Goal: Task Accomplishment & Management: Use online tool/utility

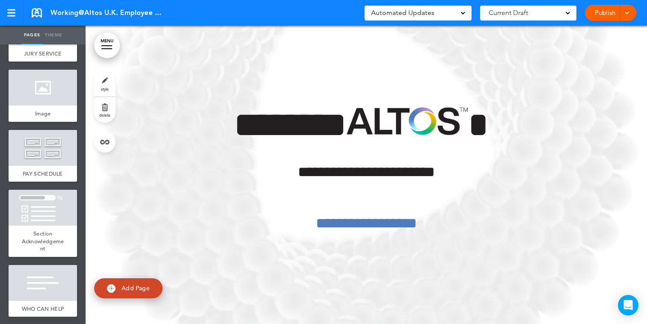
scroll to position [4106, 0]
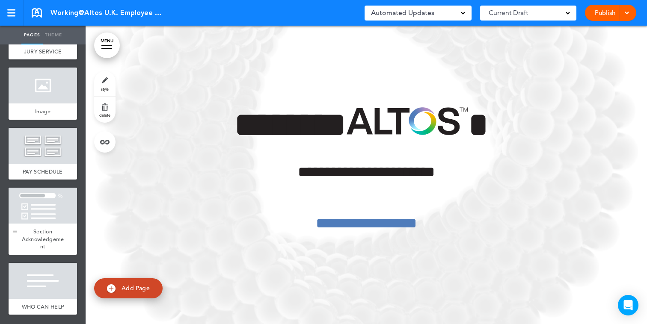
click at [23, 225] on div "Section Acknowledgement" at bounding box center [43, 239] width 68 height 31
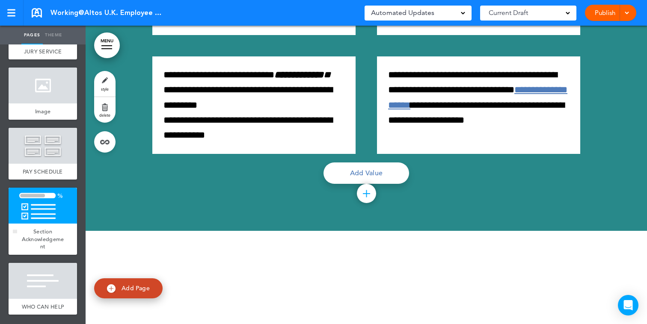
scroll to position [50546, 0]
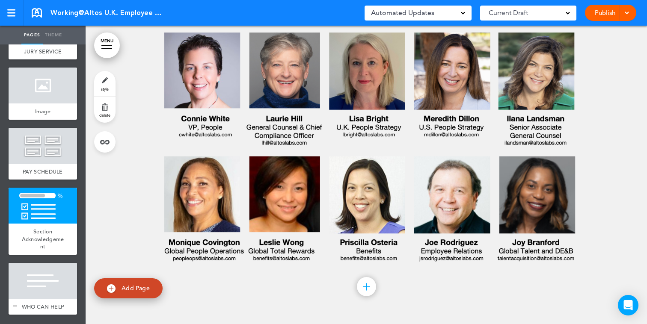
click at [24, 263] on div at bounding box center [43, 281] width 68 height 36
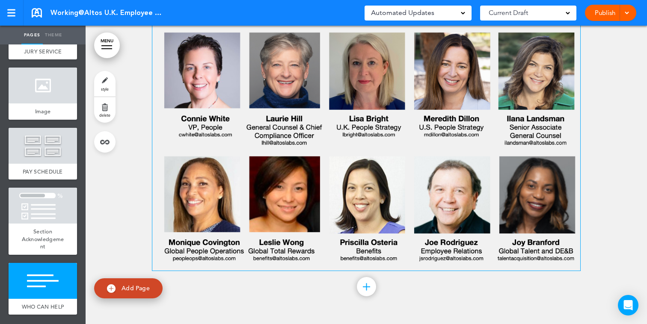
scroll to position [50966, 0]
click at [245, 185] on img at bounding box center [366, 148] width 428 height 233
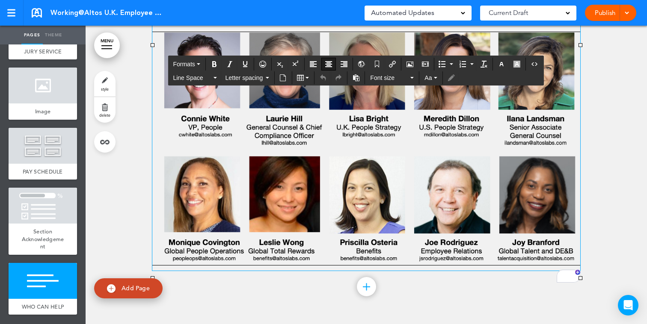
scroll to position [51007, 0]
click at [409, 61] on icon "Airmason image" at bounding box center [409, 64] width 7 height 7
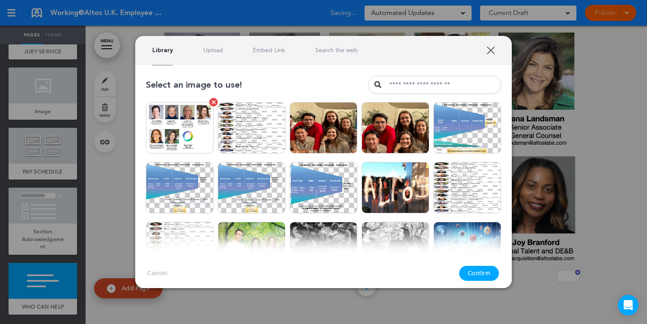
click at [152, 138] on img at bounding box center [180, 127] width 68 height 51
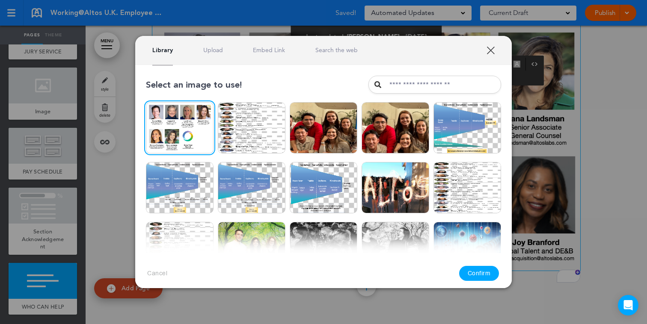
click at [477, 278] on button "Confirm" at bounding box center [479, 273] width 40 height 15
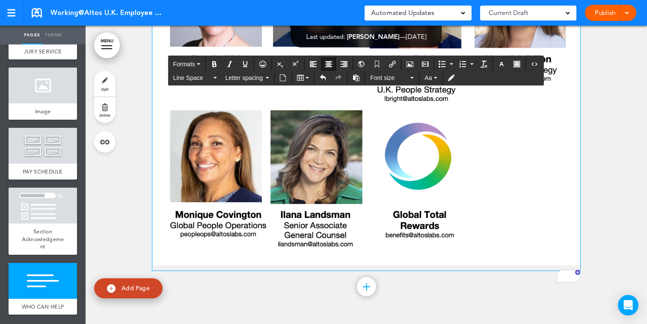
scroll to position [51113, 0]
click at [68, 283] on div at bounding box center [43, 281] width 68 height 36
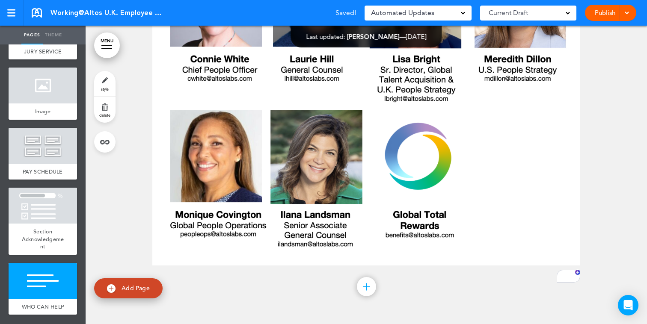
scroll to position [50854, 0]
click at [106, 44] on link "MENU" at bounding box center [107, 46] width 26 height 26
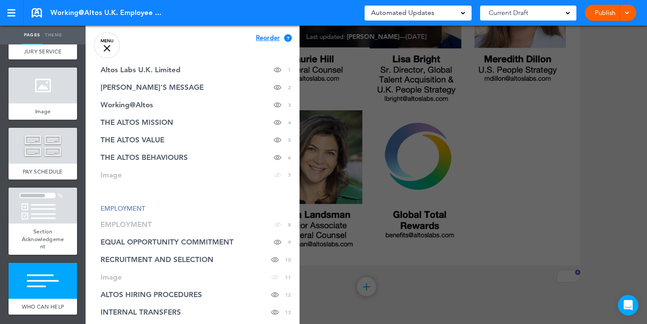
scroll to position [0, 0]
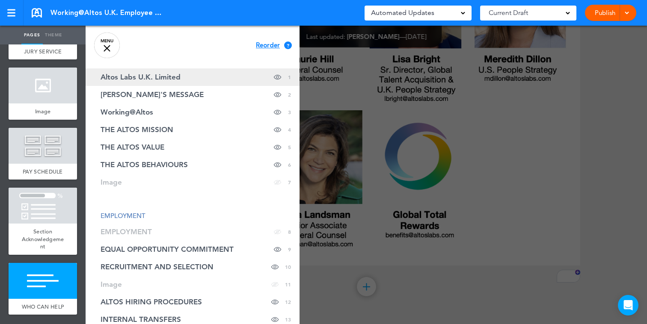
click at [198, 75] on link "Altos Labs U.K. Limited Hide page in table of contents 1" at bounding box center [193, 77] width 214 height 18
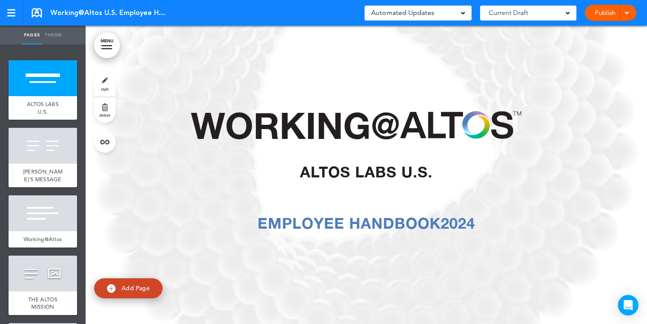
click at [117, 44] on link "MENU" at bounding box center [107, 46] width 26 height 26
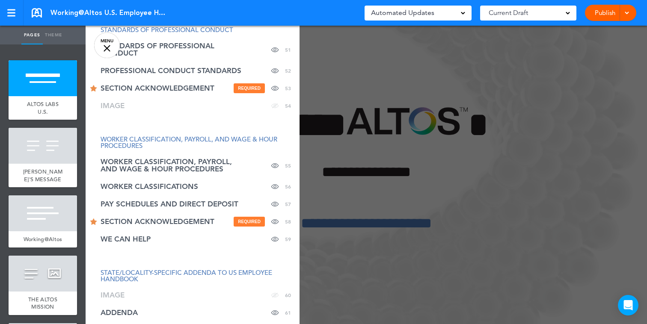
scroll to position [1188, 0]
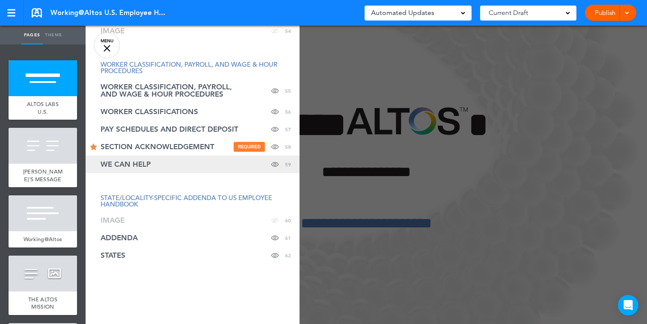
click at [154, 164] on link "WE CAN HELP Hide page in table of contents 59" at bounding box center [193, 165] width 214 height 18
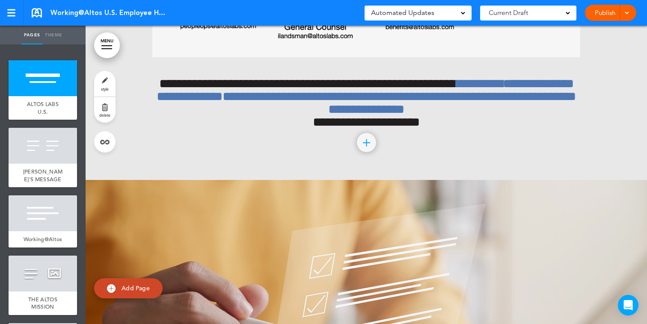
scroll to position [36131, 0]
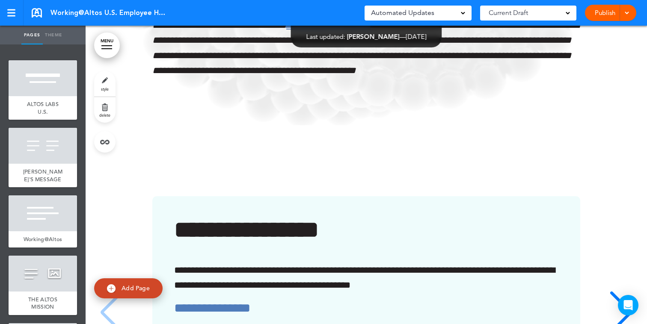
click at [104, 52] on link "MENU" at bounding box center [107, 46] width 26 height 26
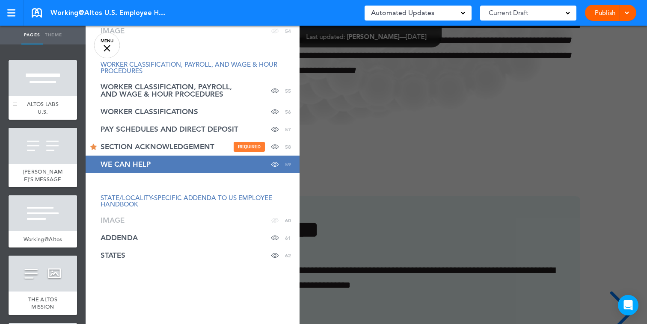
click at [66, 111] on div "ALTOS LABS U.S." at bounding box center [43, 108] width 68 height 24
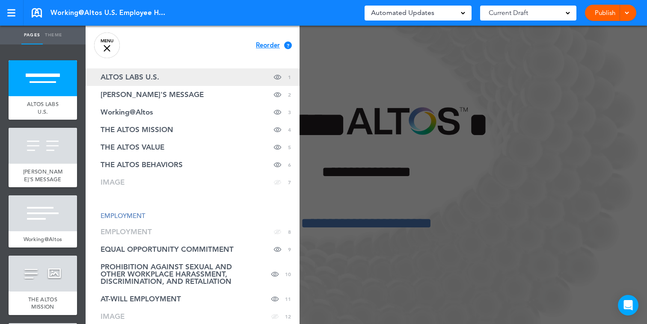
click at [141, 77] on span "ALTOS LABS U.S." at bounding box center [130, 77] width 59 height 7
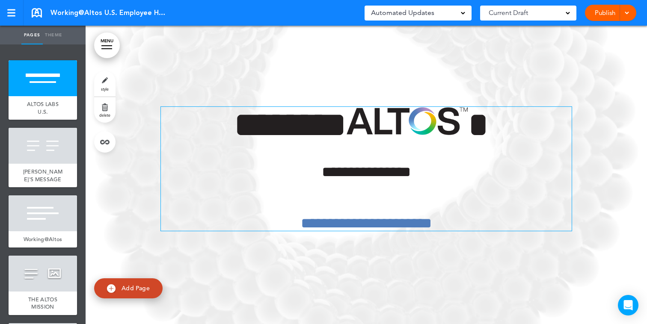
click at [432, 227] on span "****" at bounding box center [417, 223] width 30 height 15
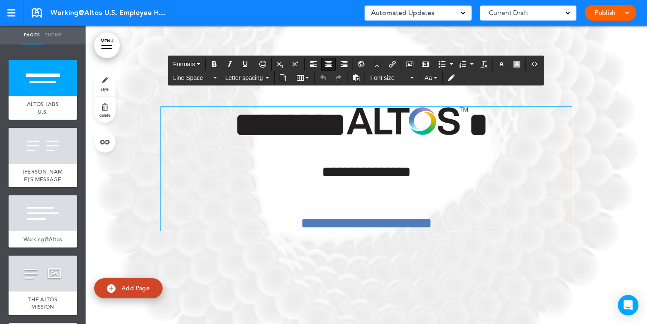
click at [432, 227] on span "****" at bounding box center [417, 223] width 30 height 15
